Goal: Use online tool/utility: Utilize a website feature to perform a specific function

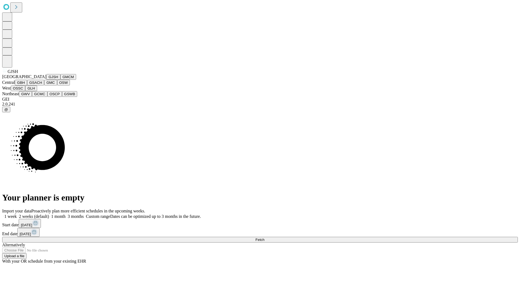
click at [46, 80] on button "GJSH" at bounding box center [53, 77] width 14 height 6
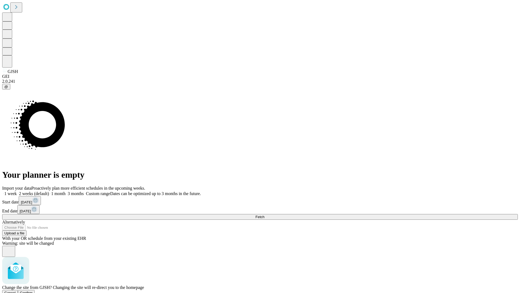
click at [33, 290] on span "Confirm" at bounding box center [26, 292] width 13 height 4
click at [17, 191] on label "1 week" at bounding box center [9, 193] width 15 height 5
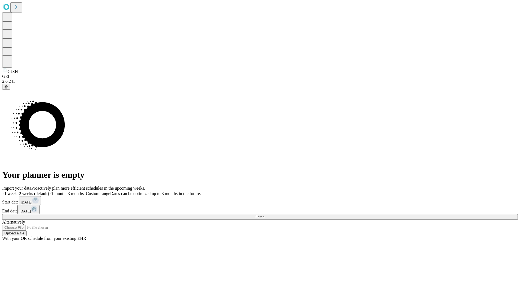
click at [264, 215] on span "Fetch" at bounding box center [259, 217] width 9 height 4
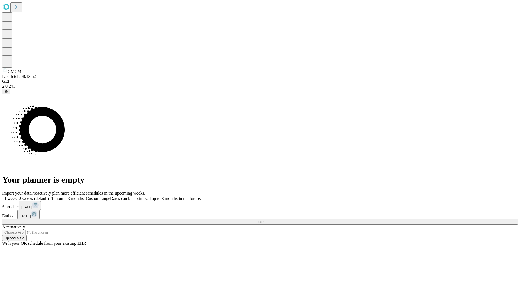
click at [17, 196] on label "1 week" at bounding box center [9, 198] width 15 height 5
click at [264, 219] on span "Fetch" at bounding box center [259, 221] width 9 height 4
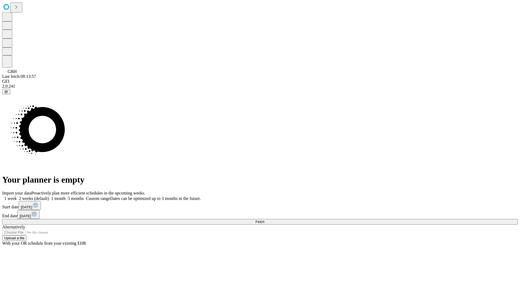
click at [17, 196] on label "1 week" at bounding box center [9, 198] width 15 height 5
click at [264, 219] on span "Fetch" at bounding box center [259, 221] width 9 height 4
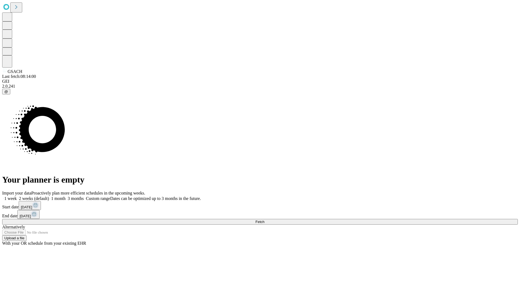
click at [17, 196] on label "1 week" at bounding box center [9, 198] width 15 height 5
click at [264, 219] on span "Fetch" at bounding box center [259, 221] width 9 height 4
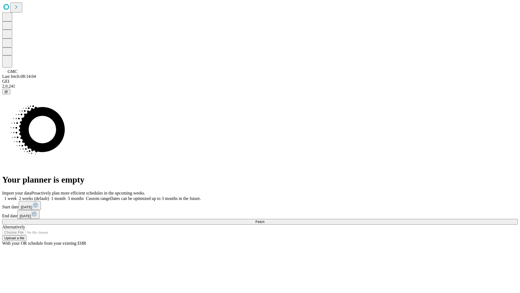
click at [264, 219] on span "Fetch" at bounding box center [259, 221] width 9 height 4
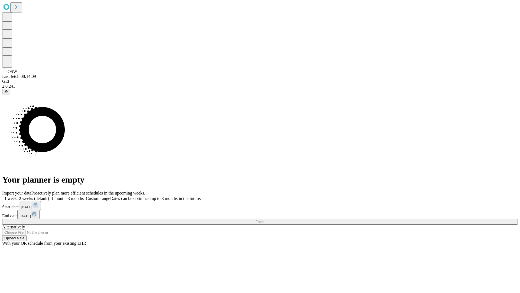
click at [17, 196] on label "1 week" at bounding box center [9, 198] width 15 height 5
click at [264, 219] on span "Fetch" at bounding box center [259, 221] width 9 height 4
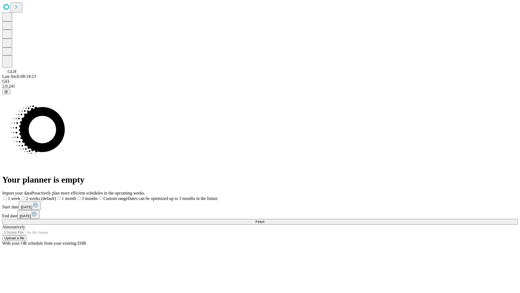
click at [20, 196] on label "1 week" at bounding box center [11, 198] width 18 height 5
click at [264, 219] on span "Fetch" at bounding box center [259, 221] width 9 height 4
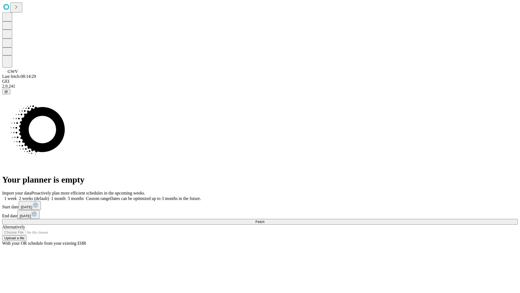
click at [17, 196] on label "1 week" at bounding box center [9, 198] width 15 height 5
click at [264, 219] on span "Fetch" at bounding box center [259, 221] width 9 height 4
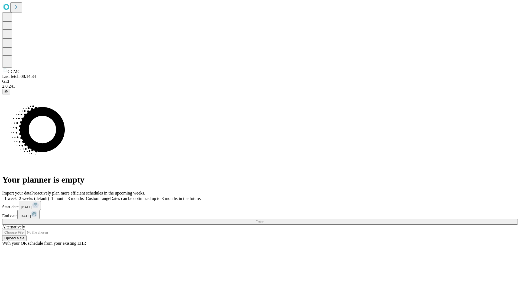
click at [17, 196] on label "1 week" at bounding box center [9, 198] width 15 height 5
click at [264, 219] on span "Fetch" at bounding box center [259, 221] width 9 height 4
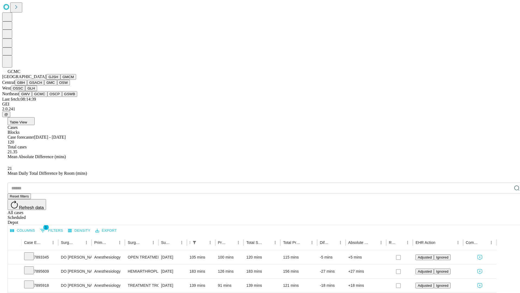
click at [47, 97] on button "OSCP" at bounding box center [54, 94] width 15 height 6
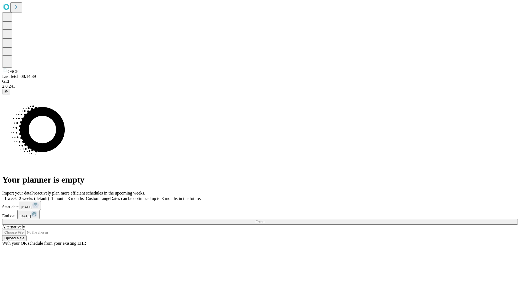
click at [17, 196] on label "1 week" at bounding box center [9, 198] width 15 height 5
click at [264, 219] on span "Fetch" at bounding box center [259, 221] width 9 height 4
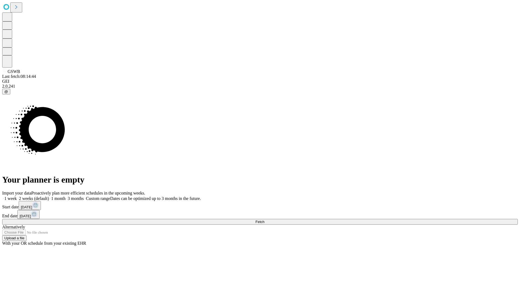
click at [17, 196] on label "1 week" at bounding box center [9, 198] width 15 height 5
click at [264, 219] on span "Fetch" at bounding box center [259, 221] width 9 height 4
